Goal: Task Accomplishment & Management: Manage account settings

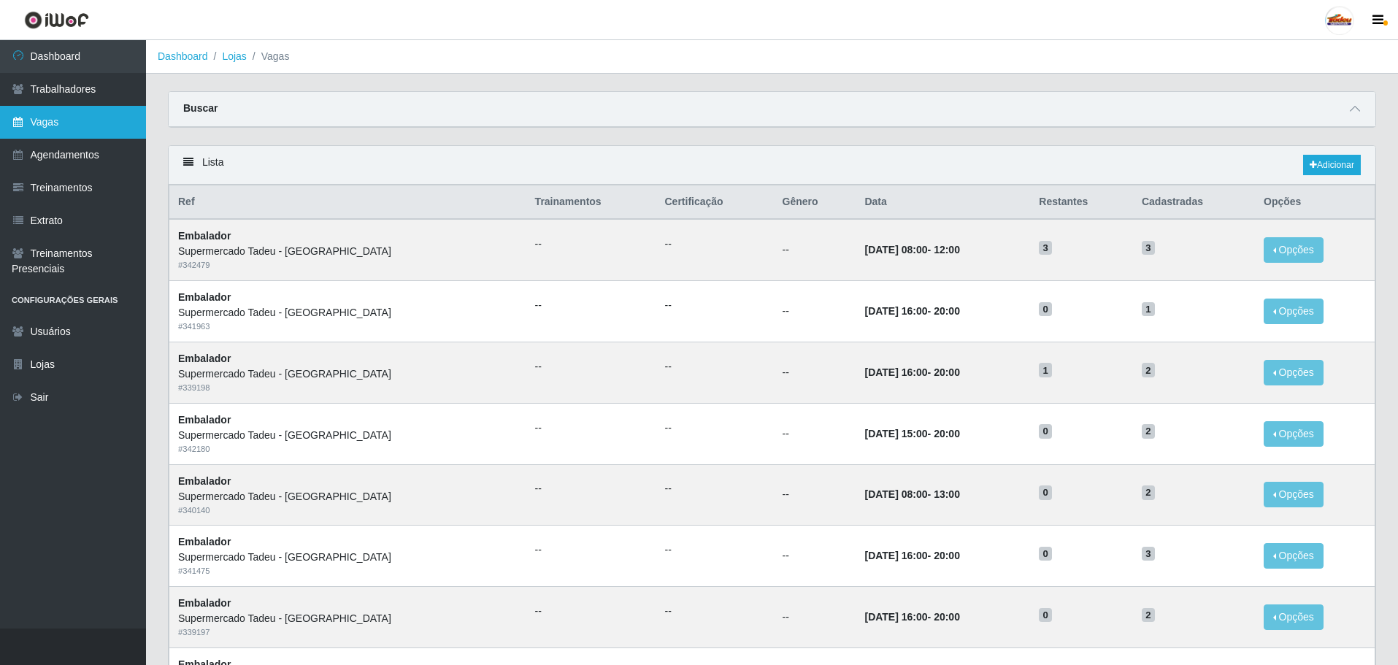
click at [30, 124] on link "Vagas" at bounding box center [73, 122] width 146 height 33
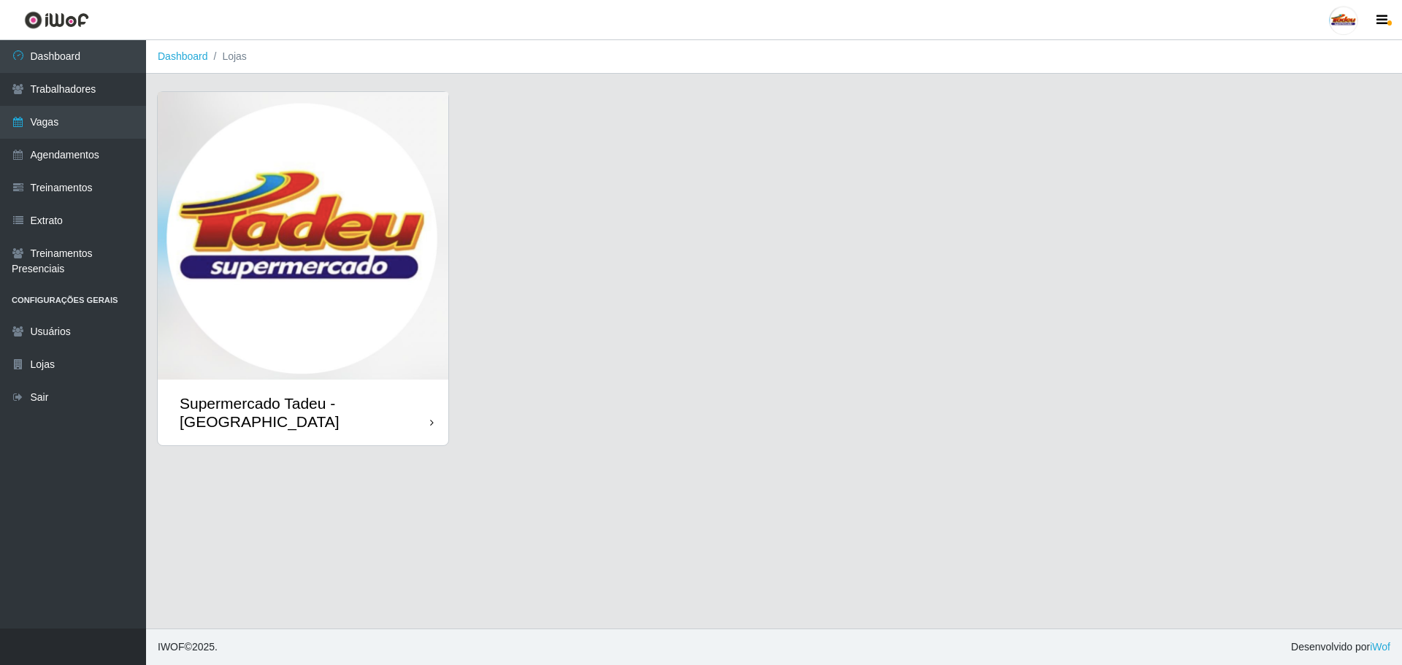
drag, startPoint x: 358, startPoint y: 257, endPoint x: 410, endPoint y: 278, distance: 56.0
click at [358, 257] on img at bounding box center [303, 236] width 291 height 288
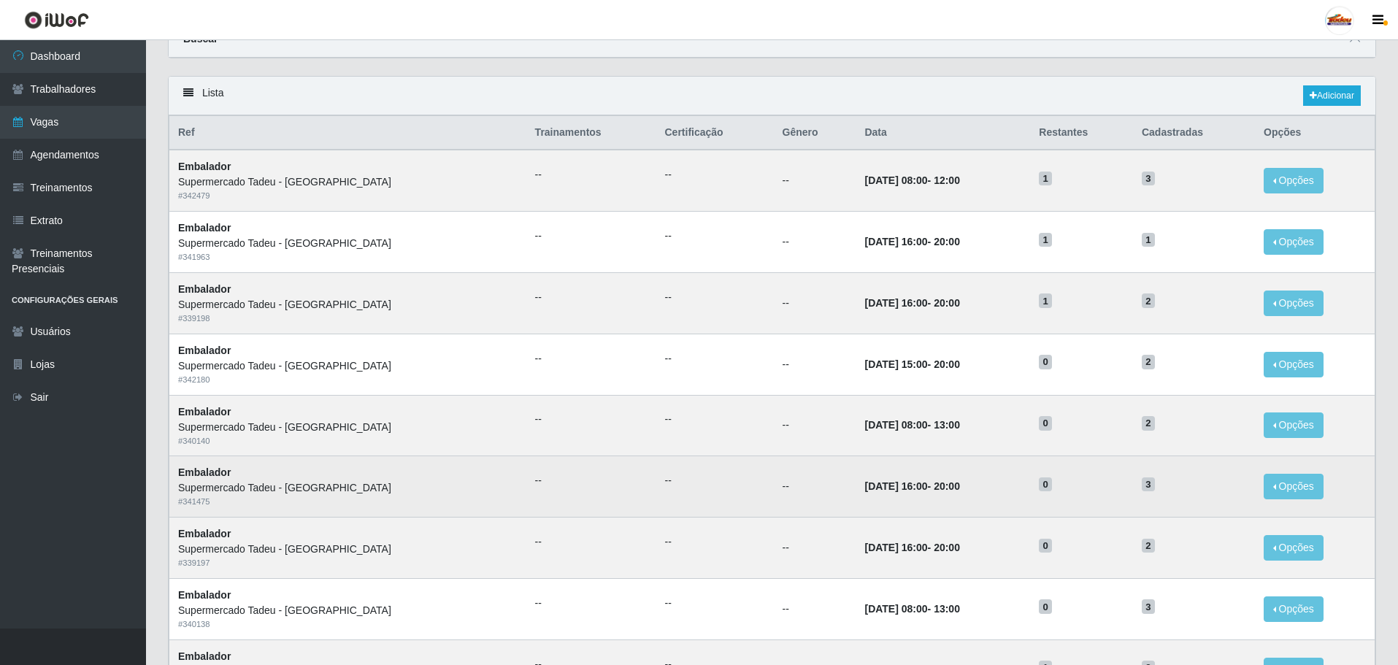
scroll to position [73, 0]
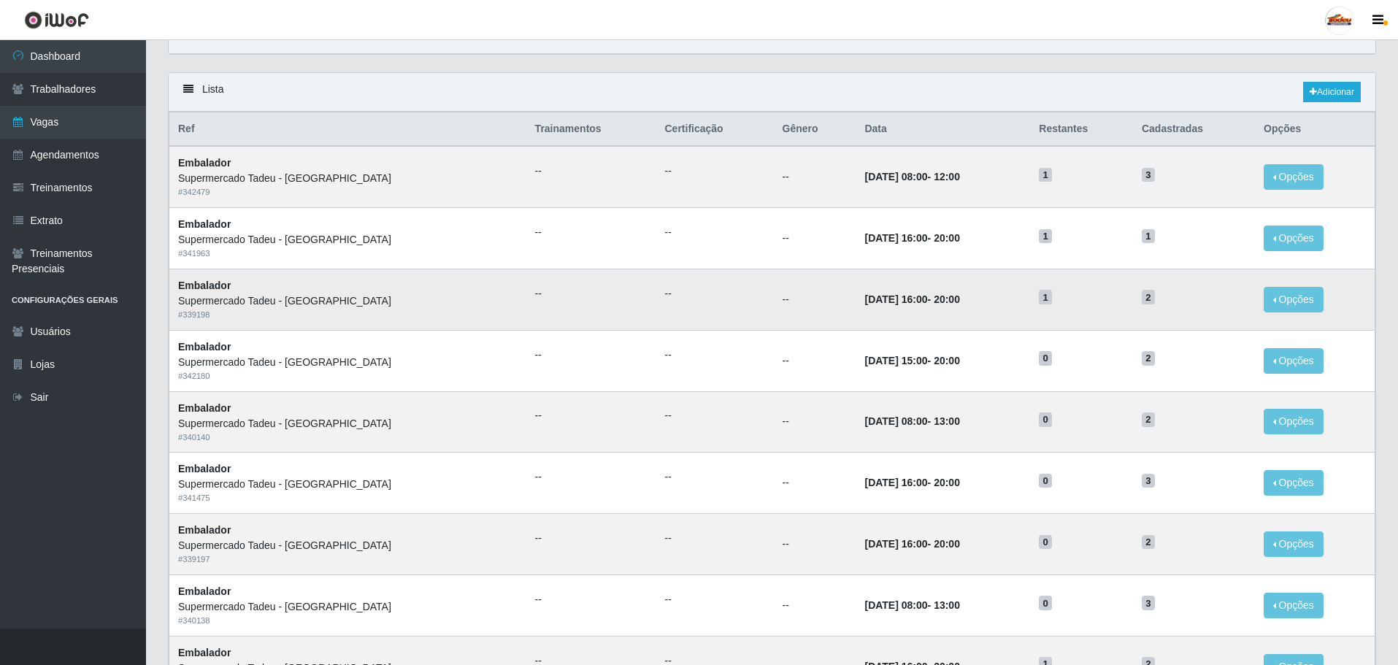
drag, startPoint x: 1164, startPoint y: 428, endPoint x: 1158, endPoint y: 300, distance: 127.9
click at [772, 428] on tr "Embalador Supermercado Tadeu - [GEOGRAPHIC_DATA] # 340140 -- -- -- [DATE] 08:00…" at bounding box center [772, 421] width 1206 height 61
click at [1154, 367] on td "2" at bounding box center [1194, 360] width 122 height 61
drag, startPoint x: 1159, startPoint y: 300, endPoint x: 1105, endPoint y: 302, distance: 54.1
click at [1105, 302] on tr "Embalador Supermercado Tadeu - [GEOGRAPHIC_DATA] # 339198 -- -- -- [DATE] 16:00…" at bounding box center [772, 299] width 1206 height 61
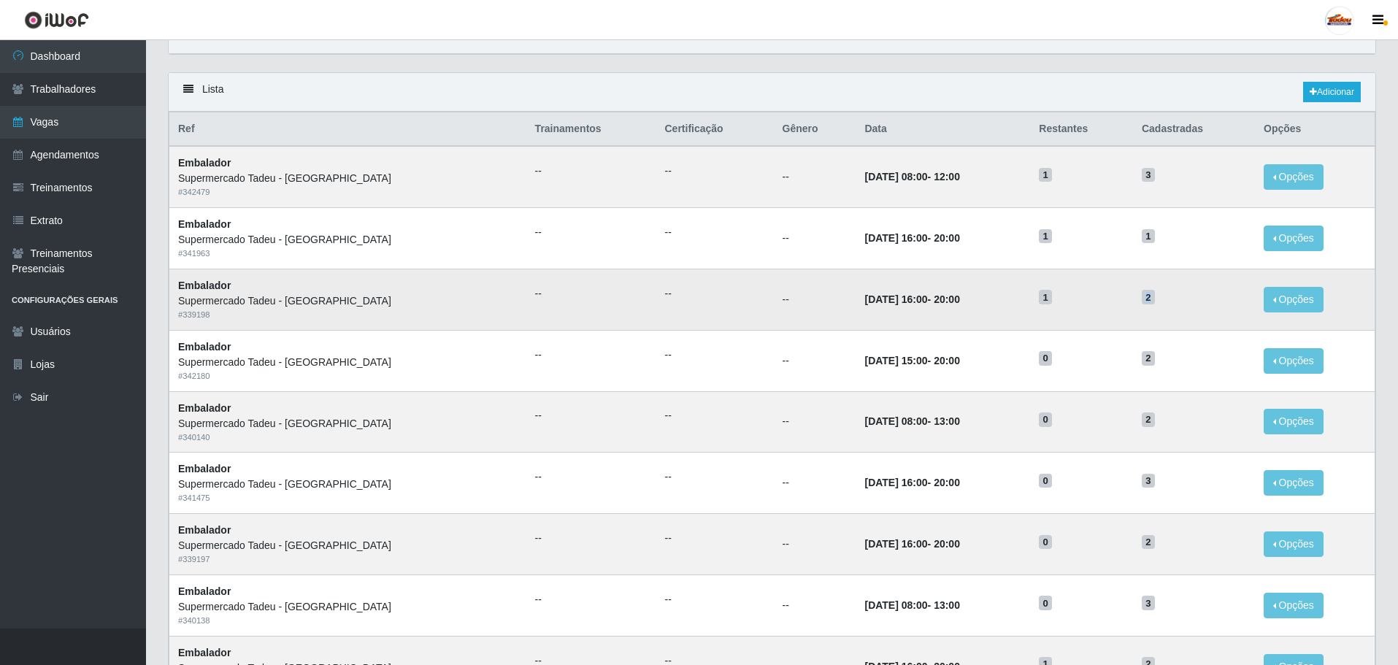
click at [1097, 301] on h5 "1" at bounding box center [1081, 296] width 85 height 15
click at [86, 155] on link "Agendamentos" at bounding box center [73, 155] width 146 height 33
